Goal: Entertainment & Leisure: Consume media (video, audio)

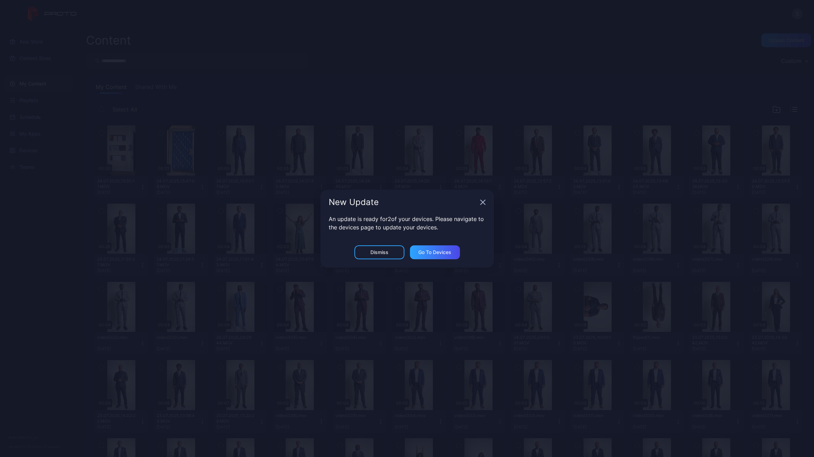
click at [484, 204] on icon "button" at bounding box center [483, 202] width 6 height 6
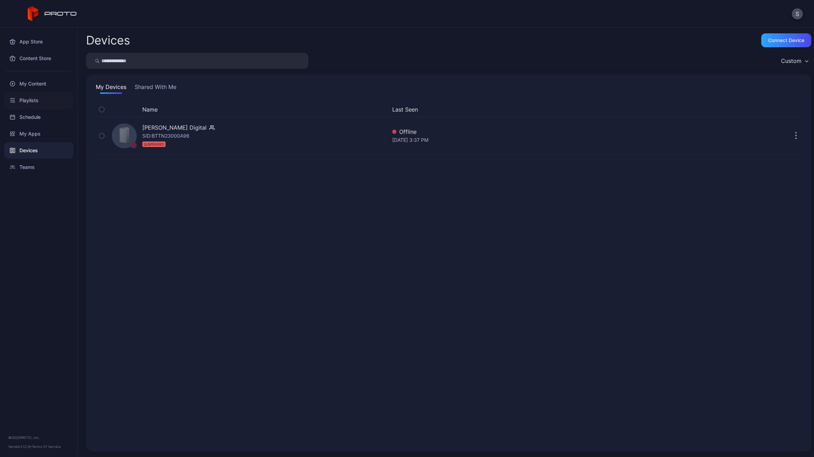
click at [33, 98] on div "Playlists" at bounding box center [38, 100] width 69 height 17
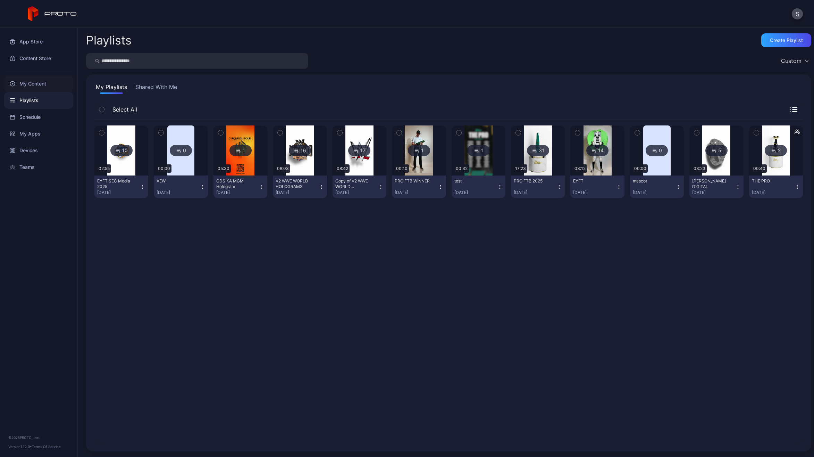
click at [33, 83] on div "My Content" at bounding box center [38, 83] width 69 height 17
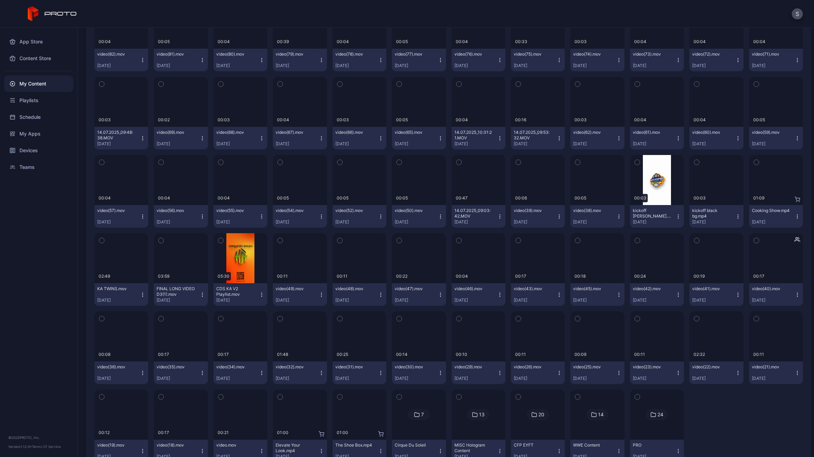
scroll to position [2182, 0]
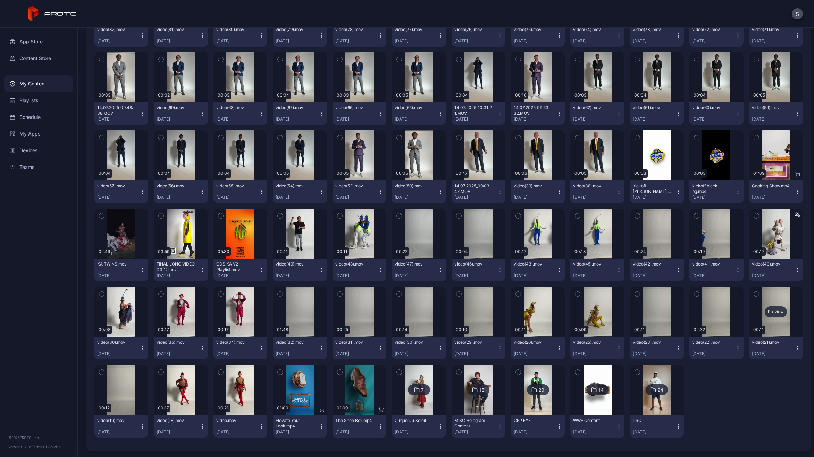
click at [764, 324] on div "Preview" at bounding box center [776, 311] width 54 height 50
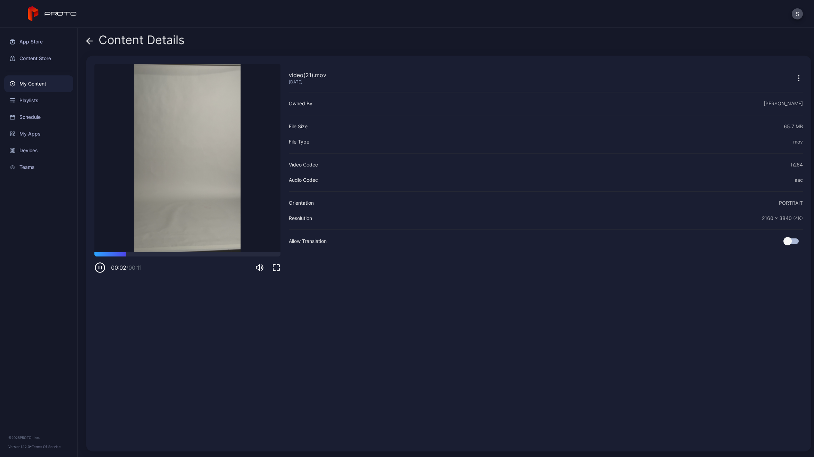
click at [93, 39] on div "Content Details" at bounding box center [135, 41] width 99 height 17
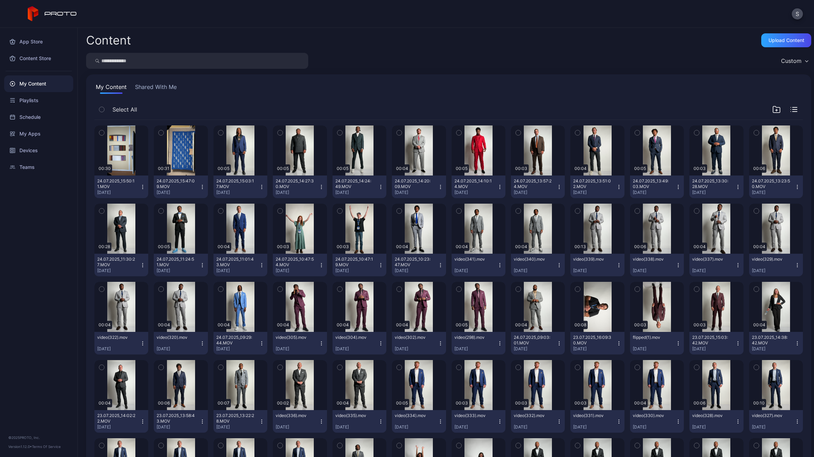
scroll to position [2182, 0]
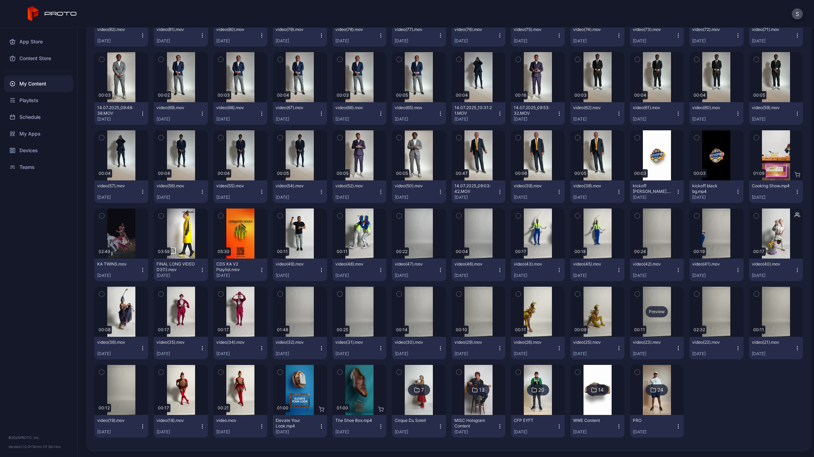
click at [651, 312] on div "Preview" at bounding box center [657, 311] width 22 height 11
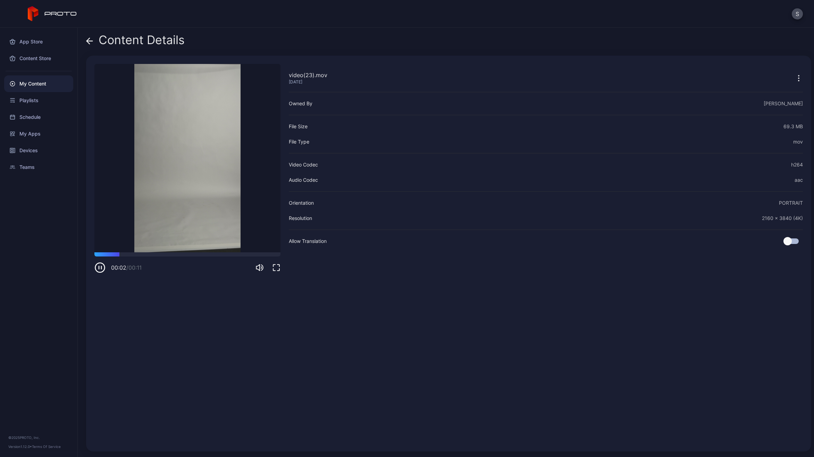
click at [90, 39] on icon at bounding box center [89, 40] width 7 height 7
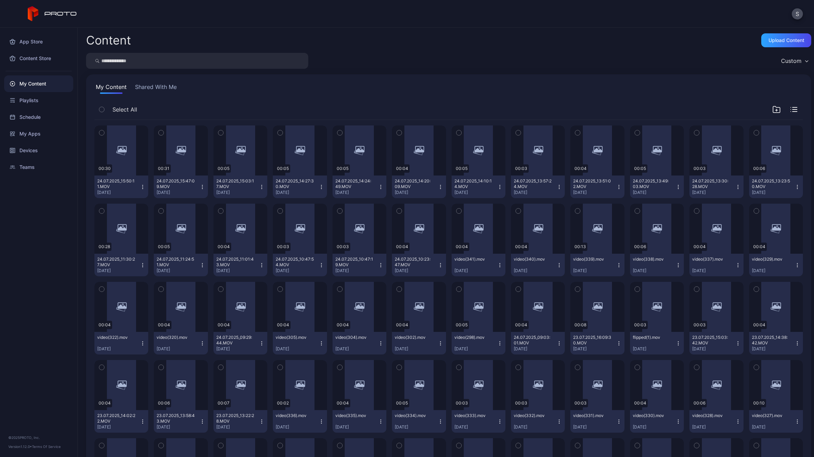
scroll to position [2182, 0]
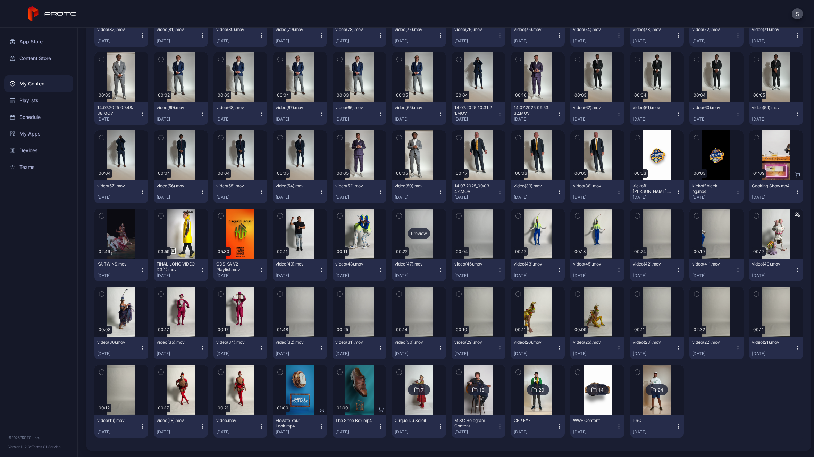
click at [424, 238] on div "Preview" at bounding box center [419, 233] width 22 height 11
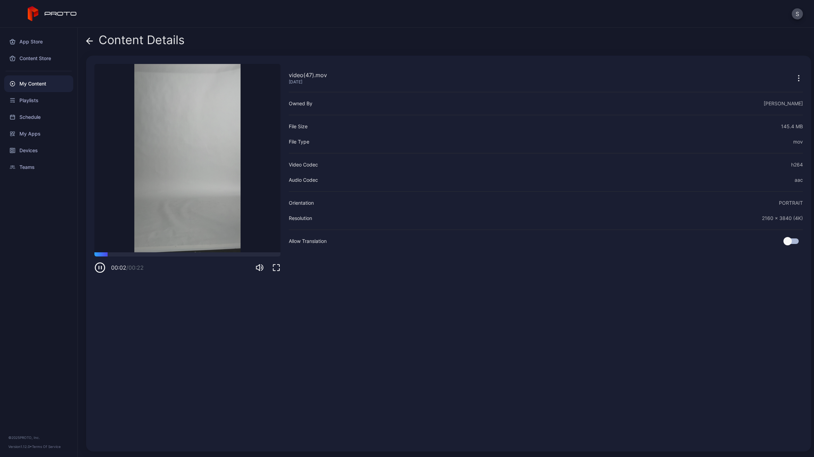
click at [89, 41] on icon at bounding box center [90, 41] width 6 height 0
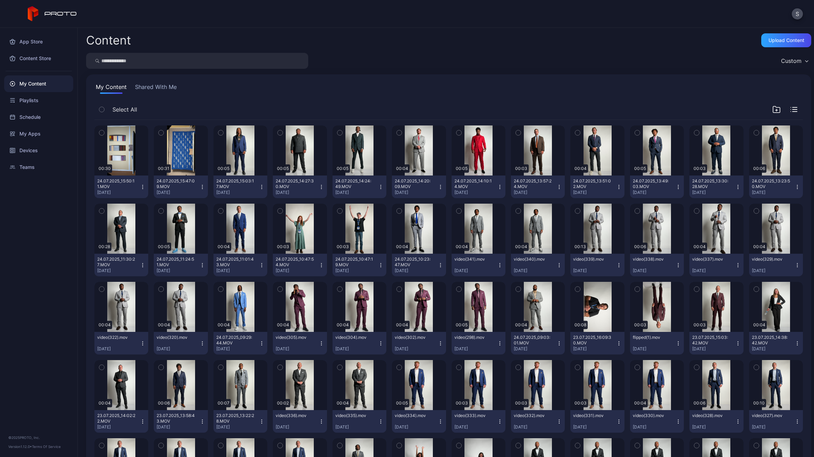
click at [162, 86] on button "Shared With Me" at bounding box center [156, 88] width 44 height 11
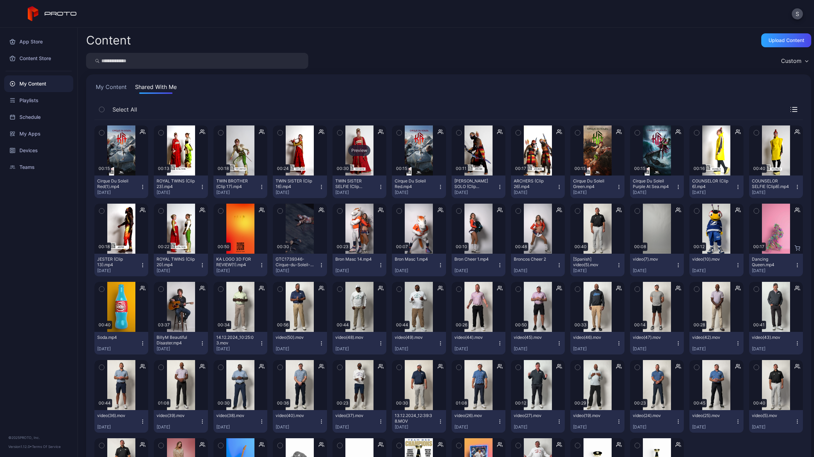
click at [366, 143] on div "Preview" at bounding box center [360, 150] width 54 height 50
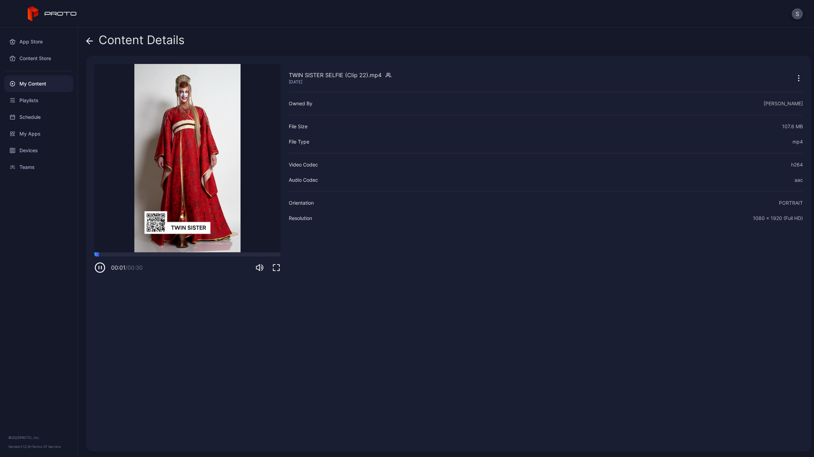
click at [795, 76] on icon "button" at bounding box center [799, 78] width 8 height 8
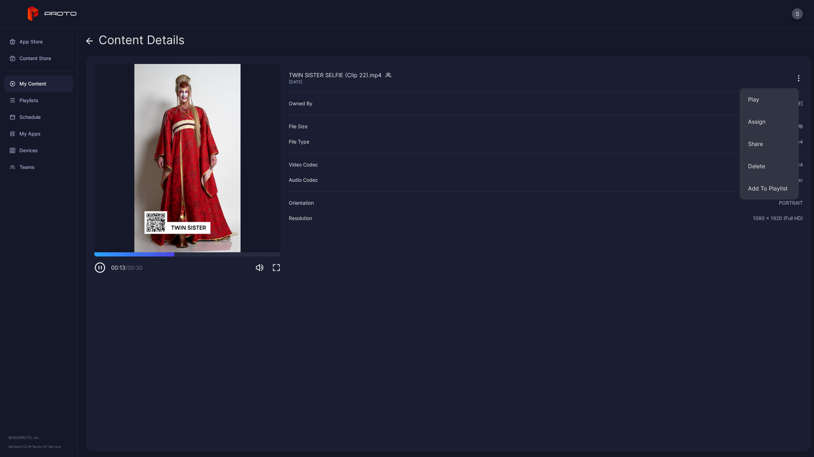
click at [99, 269] on icon "button" at bounding box center [99, 267] width 11 height 11
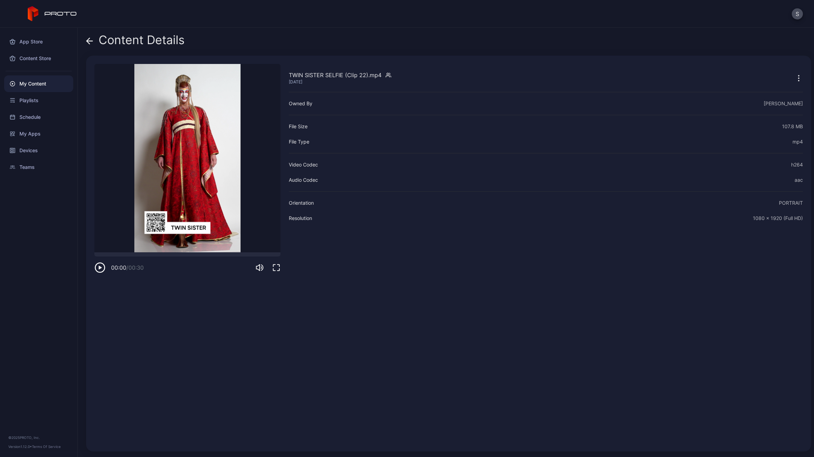
drag, startPoint x: 175, startPoint y: 256, endPoint x: 90, endPoint y: 253, distance: 84.8
click at [90, 253] on div "TWIN SISTER SELFIE (Clip 22).mp4 [DATE] Sorry, your browser doesn‘t support emb…" at bounding box center [448, 253] width 725 height 395
click at [100, 269] on icon "button" at bounding box center [99, 267] width 11 height 11
click at [90, 41] on icon at bounding box center [90, 41] width 6 height 0
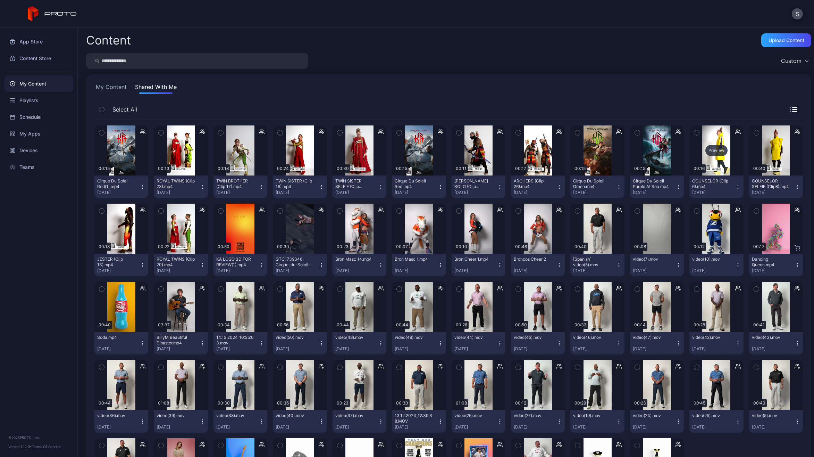
click at [712, 149] on div "Preview" at bounding box center [717, 150] width 22 height 11
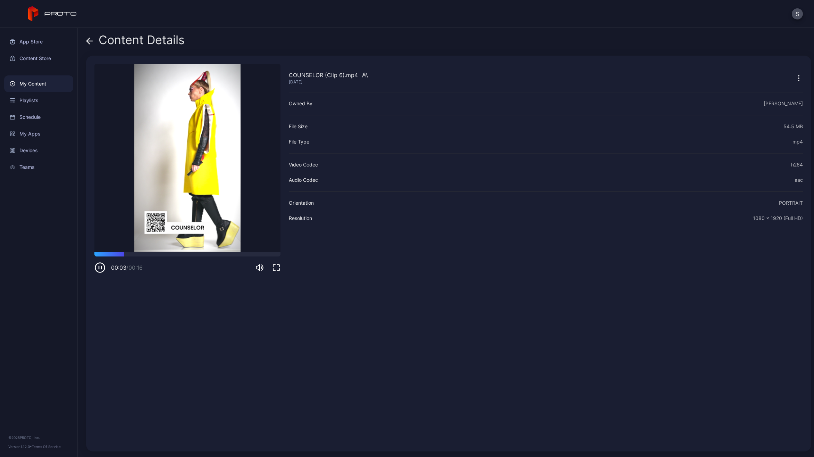
click at [90, 43] on icon at bounding box center [89, 40] width 7 height 7
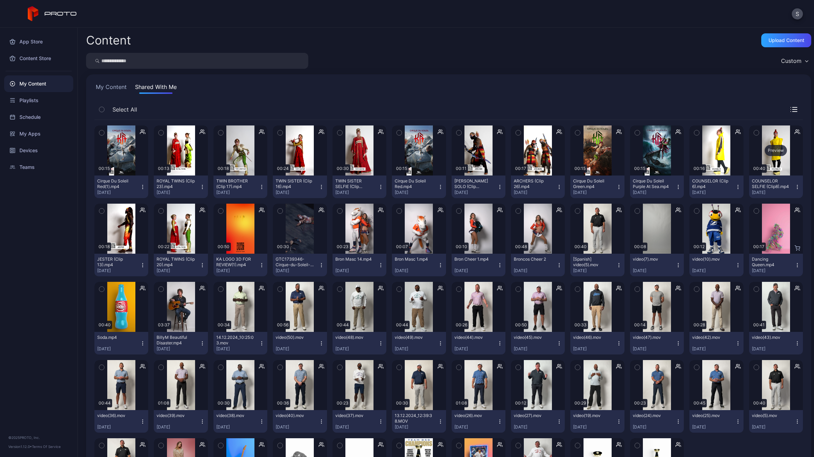
click at [773, 136] on div "Preview" at bounding box center [776, 150] width 54 height 50
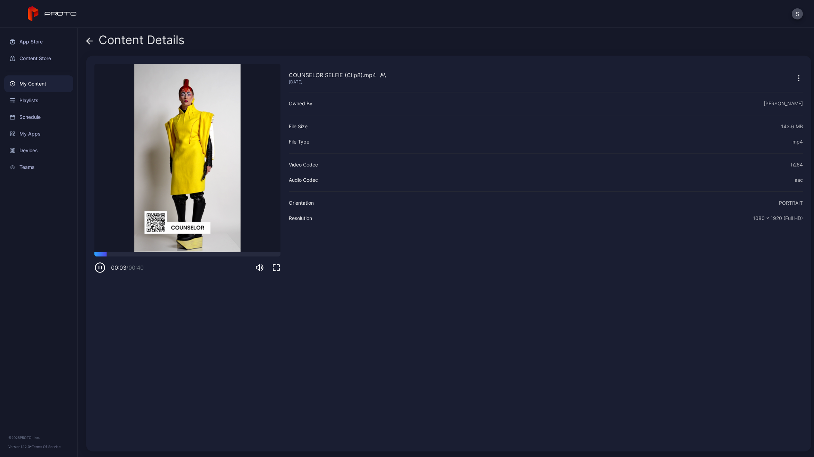
click at [99, 268] on icon "button" at bounding box center [99, 267] width 0 height 3
drag, startPoint x: 109, startPoint y: 254, endPoint x: 91, endPoint y: 254, distance: 18.8
click at [91, 254] on div "COUNSELOR SELFIE (Clip8).mp4 [DATE] Sorry, your browser doesn‘t support embedde…" at bounding box center [448, 253] width 725 height 395
click at [101, 269] on icon "button" at bounding box center [99, 267] width 11 height 11
